Goal: Information Seeking & Learning: Check status

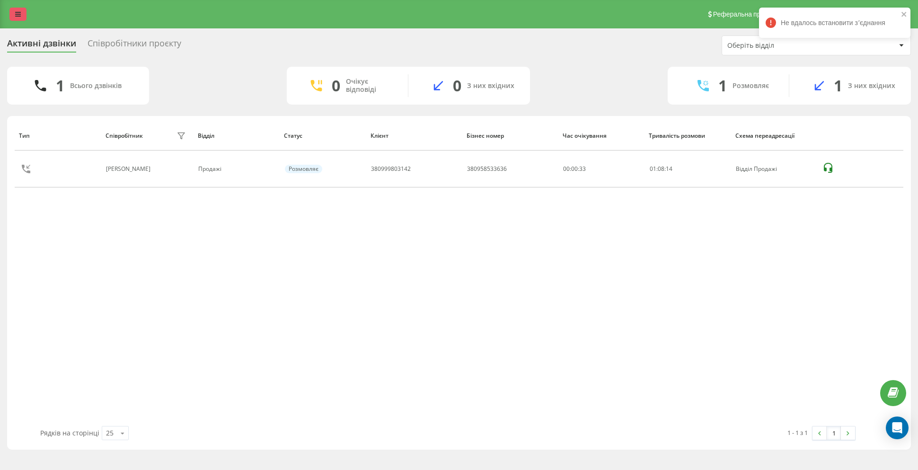
click at [16, 17] on icon at bounding box center [18, 14] width 6 height 7
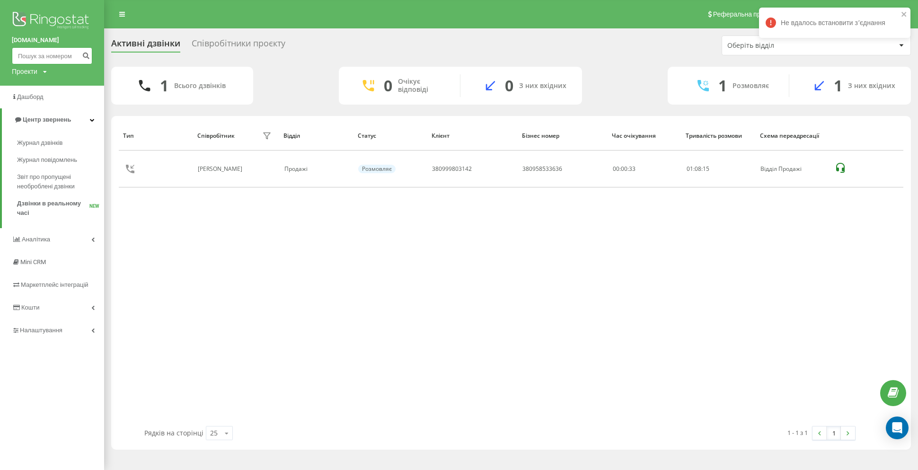
drag, startPoint x: 47, startPoint y: 54, endPoint x: 65, endPoint y: 54, distance: 18.5
click at [50, 54] on input at bounding box center [52, 55] width 80 height 17
paste input "068 900 22 98"
type input "068 900 22 98"
click at [85, 53] on icon "submit" at bounding box center [86, 55] width 8 height 6
